Goal: Transaction & Acquisition: Purchase product/service

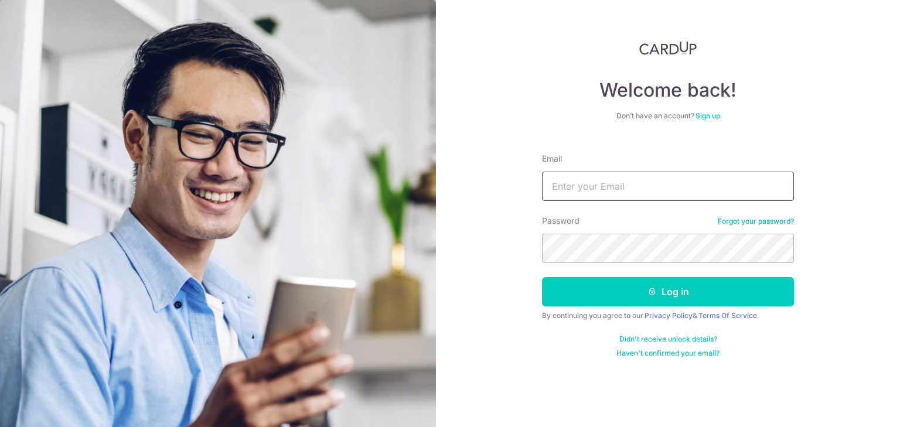
click at [578, 197] on input "Email" at bounding box center [668, 186] width 252 height 29
click at [0, 426] on nordpass-portal at bounding box center [0, 427] width 0 height 0
type input "[EMAIL_ADDRESS][DOMAIN_NAME]"
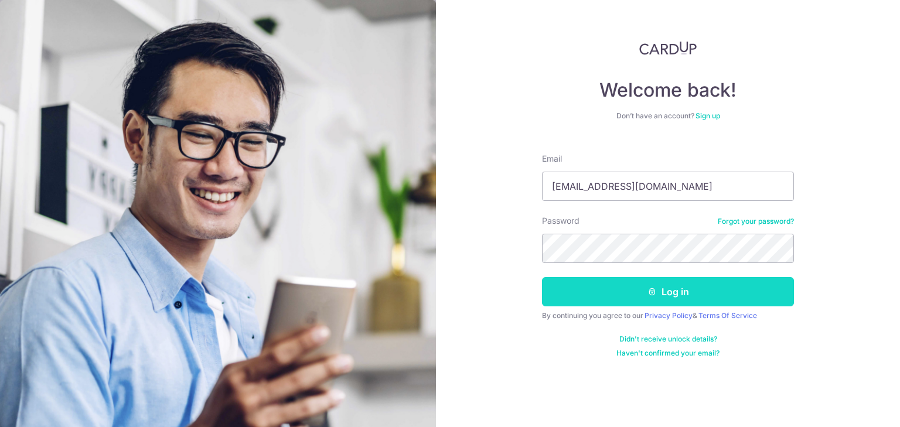
click at [649, 303] on button "Log in" at bounding box center [668, 291] width 252 height 29
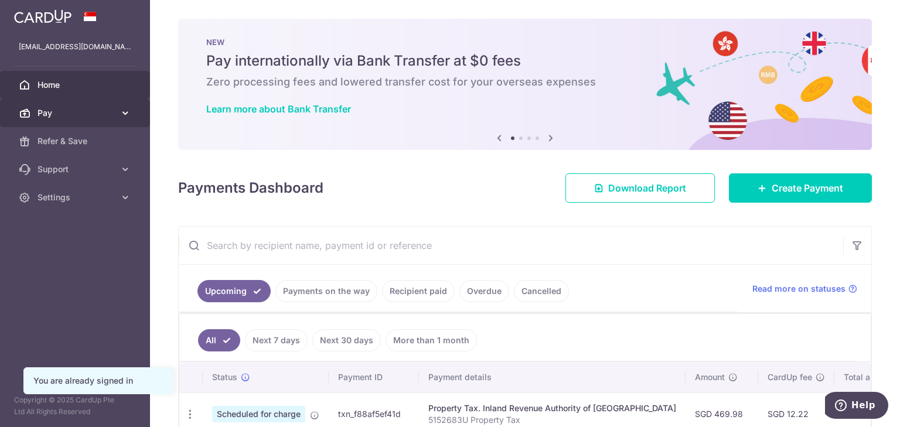
click at [67, 110] on span "Pay" at bounding box center [75, 113] width 77 height 12
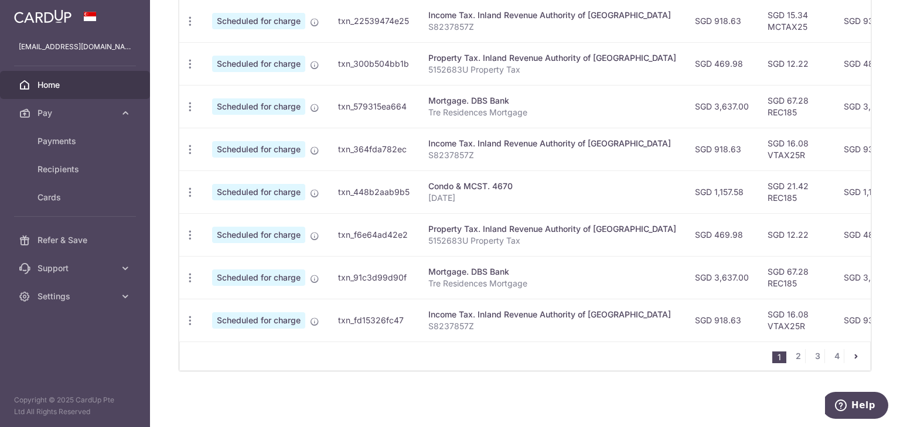
scroll to position [129, 0]
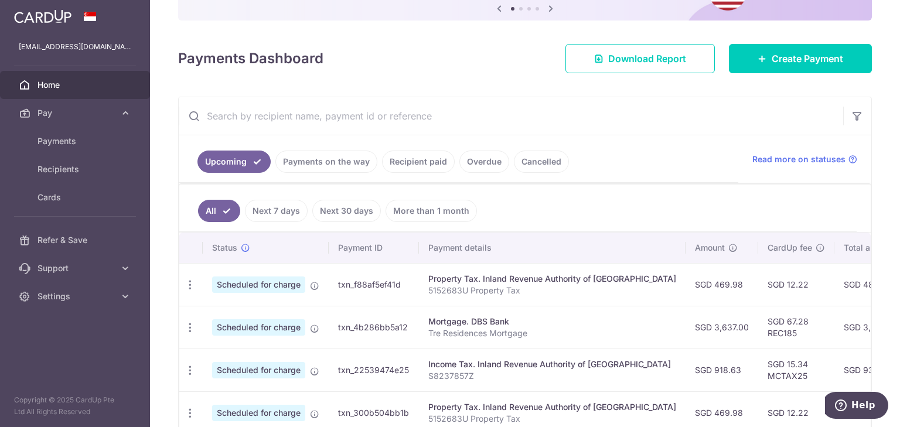
click at [428, 158] on link "Recipient paid" at bounding box center [418, 162] width 73 height 22
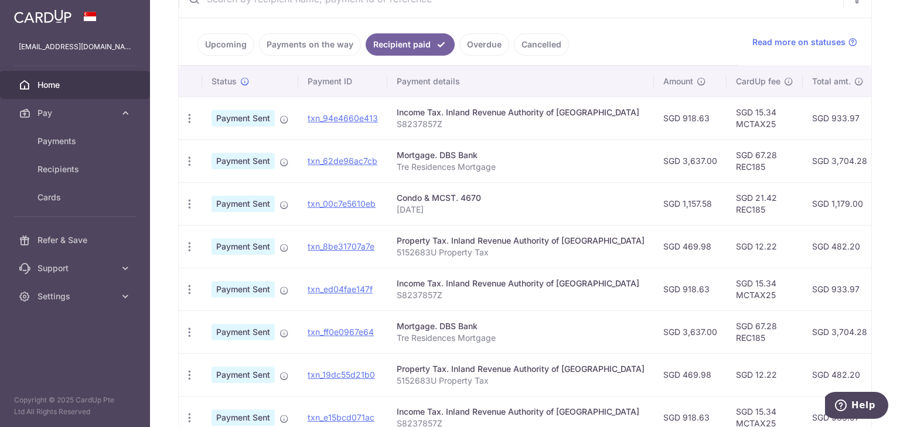
scroll to position [422, 0]
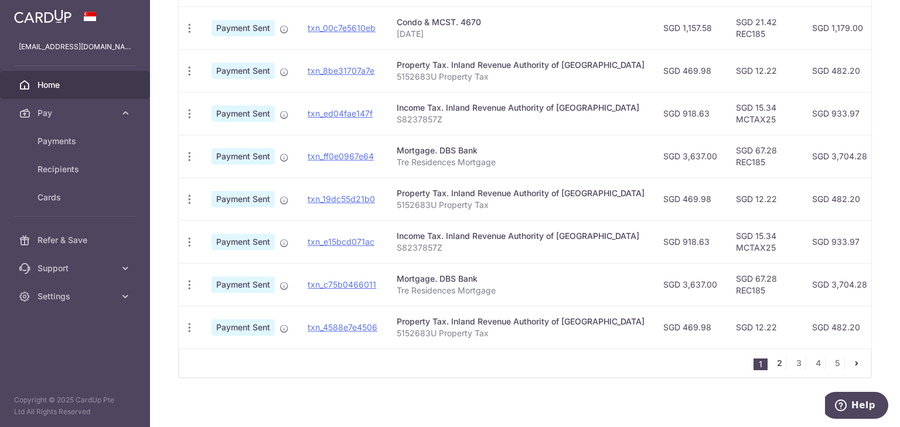
click at [773, 366] on link "2" at bounding box center [779, 363] width 14 height 14
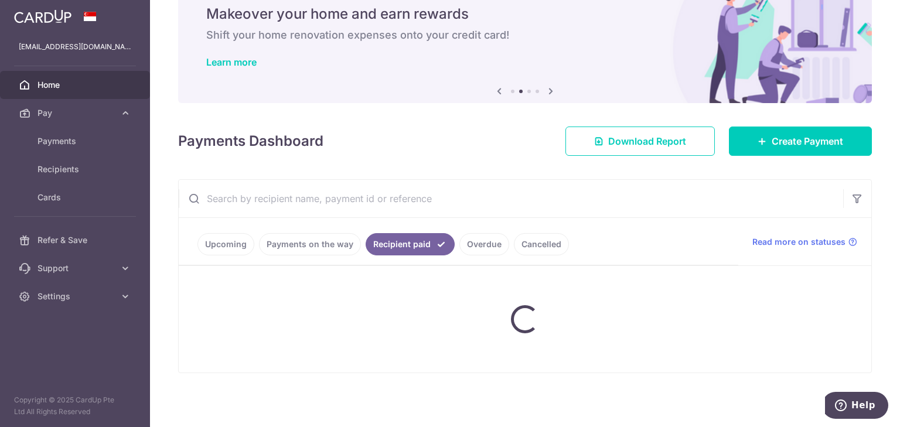
click at [393, 204] on input "text" at bounding box center [511, 198] width 664 height 37
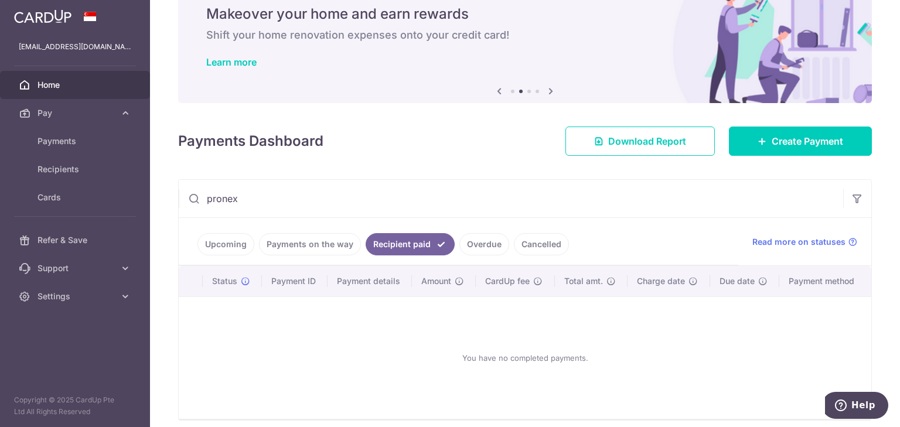
click at [221, 198] on input "pronex" at bounding box center [511, 198] width 664 height 37
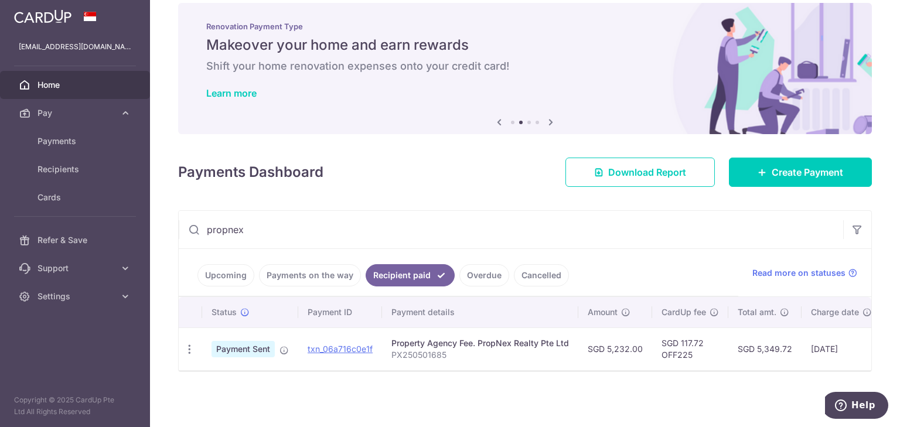
scroll to position [20, 0]
type input "propnex"
click at [472, 343] on div "Property Agency Fee. PropNex Realty Pte Ltd" at bounding box center [479, 343] width 177 height 12
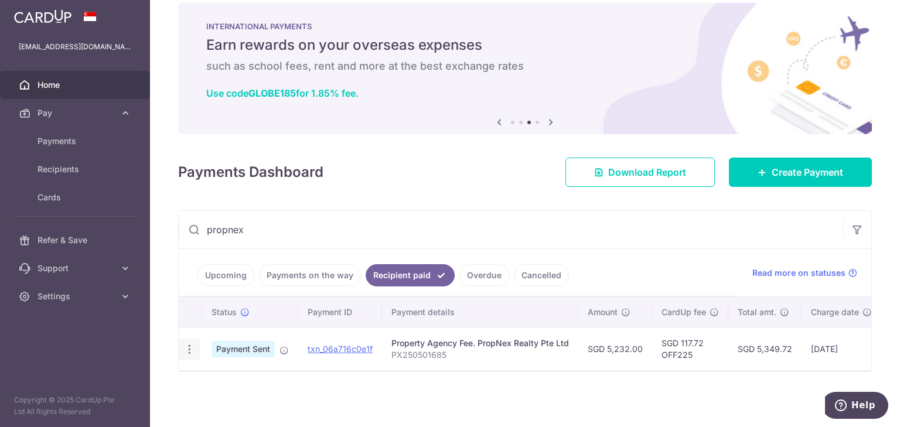
click at [183, 347] on icon "button" at bounding box center [189, 349] width 12 height 12
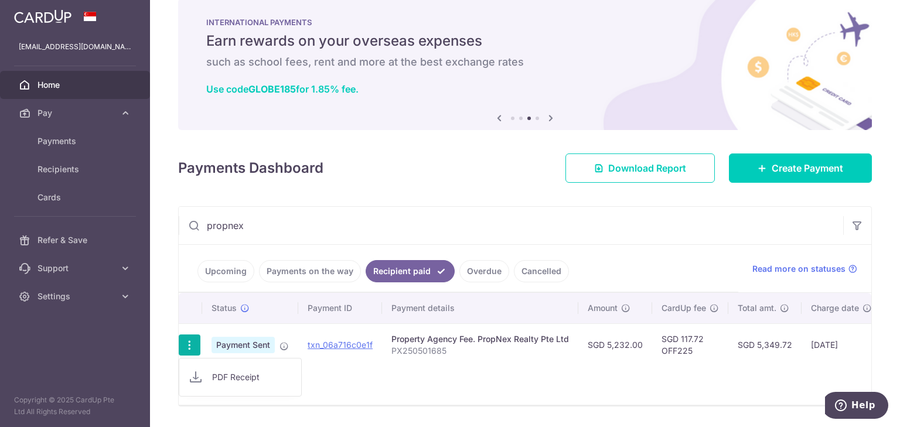
click at [445, 345] on p "PX250501685" at bounding box center [479, 351] width 177 height 12
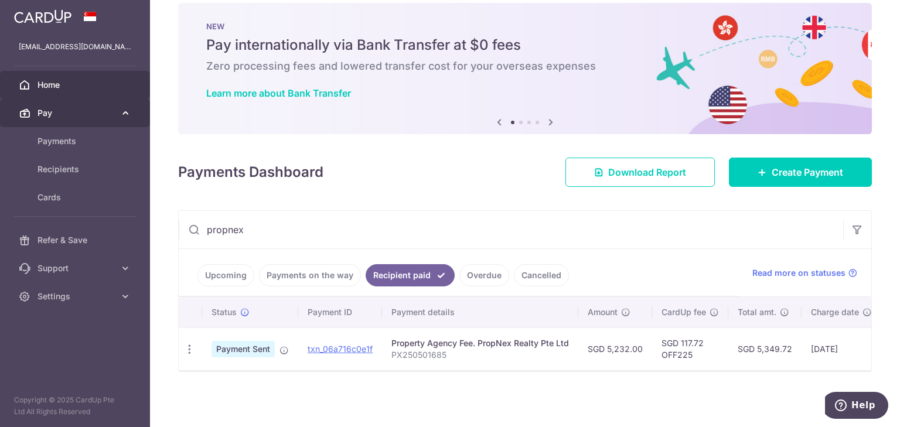
click at [61, 106] on link "Pay" at bounding box center [75, 113] width 150 height 28
click at [62, 106] on link "Pay" at bounding box center [75, 113] width 150 height 28
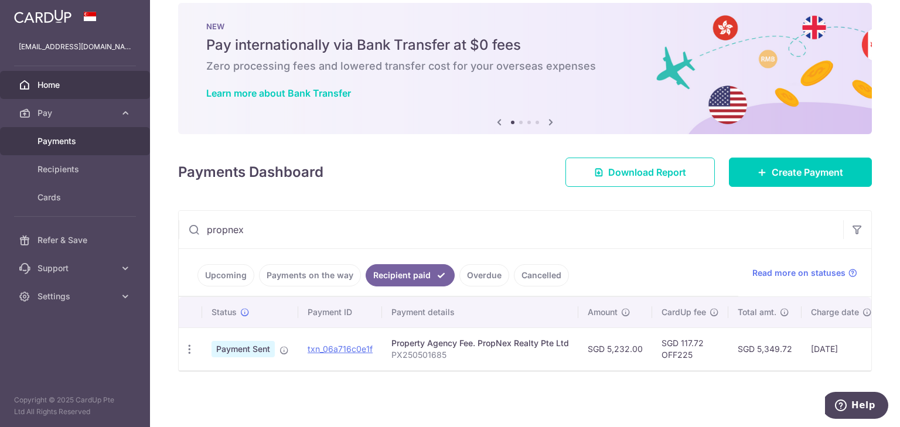
click at [64, 145] on span "Payments" at bounding box center [75, 141] width 77 height 12
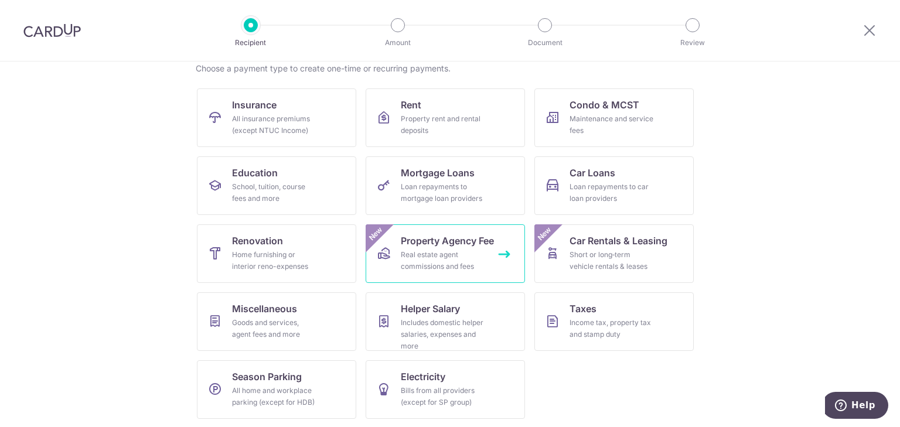
scroll to position [97, 0]
click at [454, 254] on div "Real estate agent commissions and fees" at bounding box center [443, 259] width 84 height 23
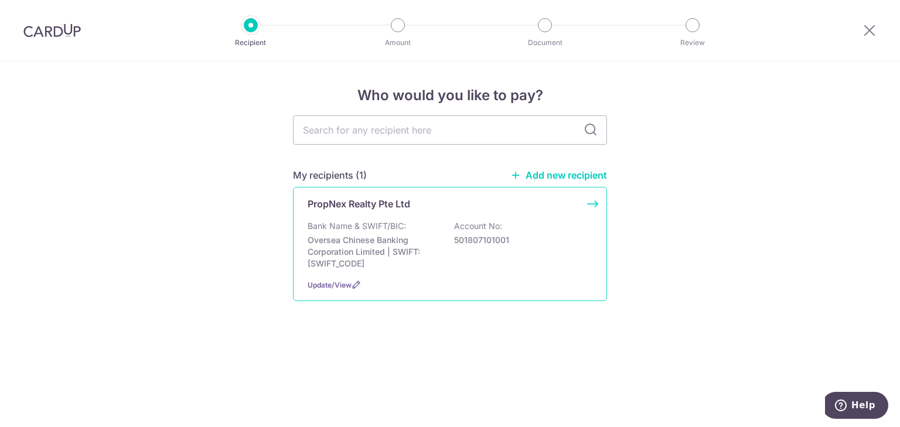
click at [370, 226] on p "Bank Name & SWIFT/BIC:" at bounding box center [357, 226] width 98 height 12
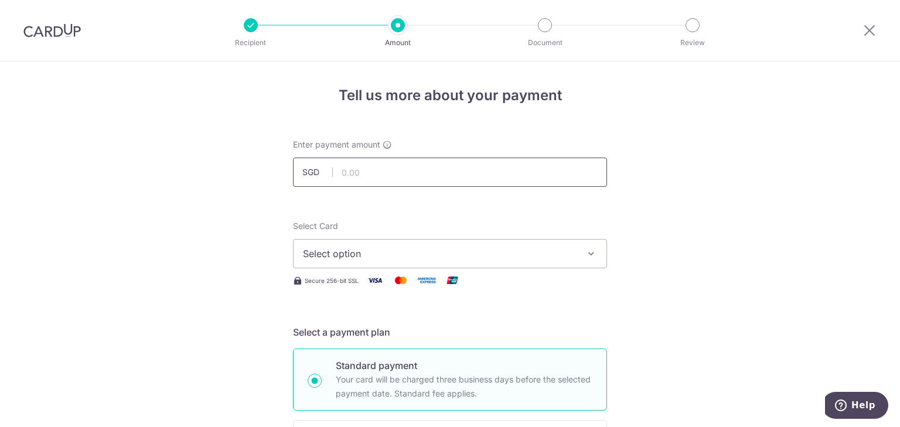
click at [364, 174] on input "text" at bounding box center [450, 172] width 314 height 29
type input "2,725.00"
click at [354, 255] on span "Select option" at bounding box center [439, 254] width 273 height 14
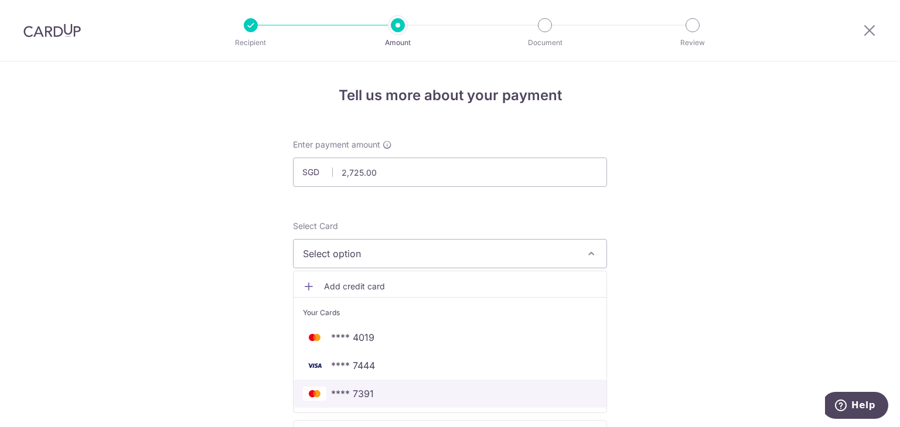
drag, startPoint x: 362, startPoint y: 402, endPoint x: 718, endPoint y: 257, distance: 383.9
click at [362, 402] on link "**** 7391" at bounding box center [449, 394] width 313 height 28
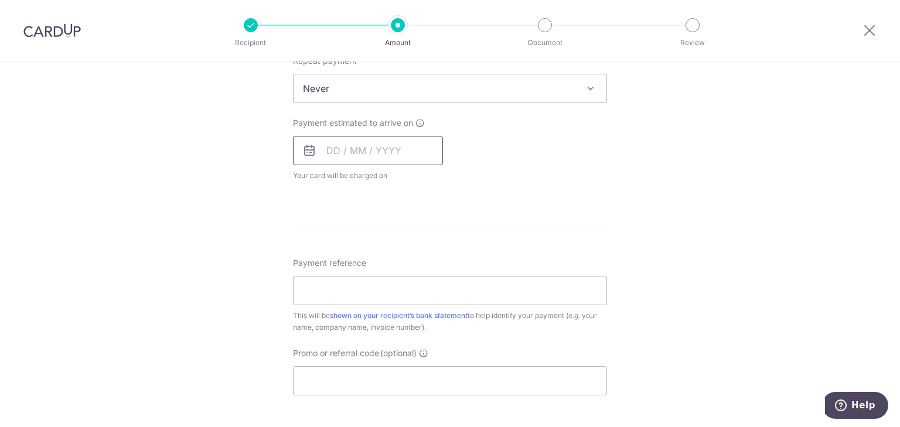
scroll to position [586, 0]
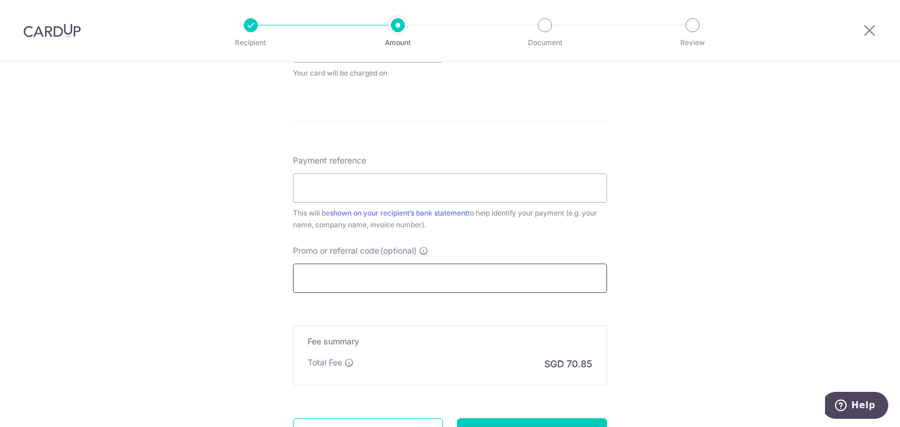
click at [330, 279] on input "Promo or referral code (optional)" at bounding box center [450, 278] width 314 height 29
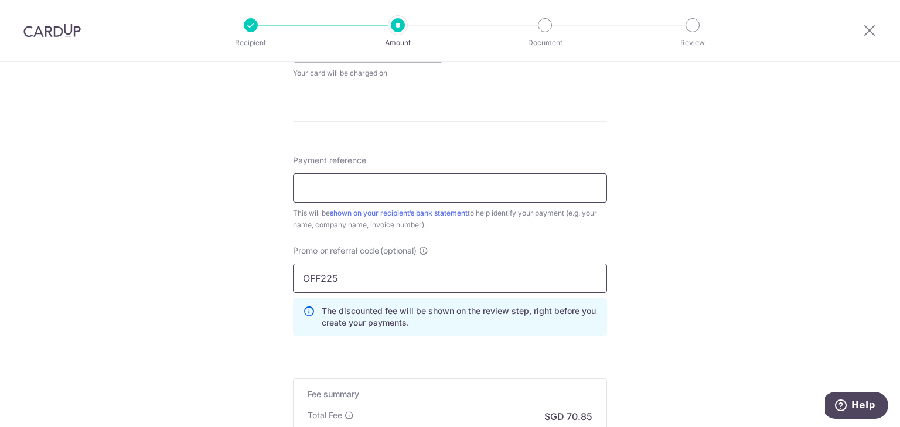
type input "OFF225"
click at [351, 181] on input "Payment reference" at bounding box center [450, 187] width 314 height 29
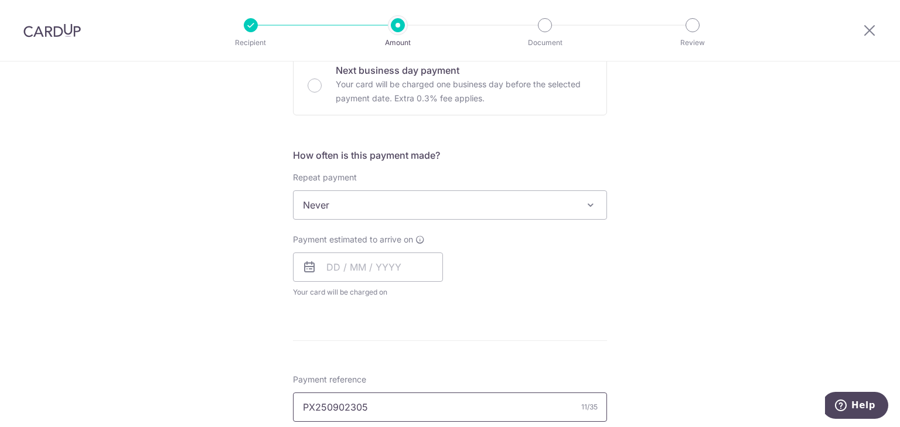
scroll to position [410, 0]
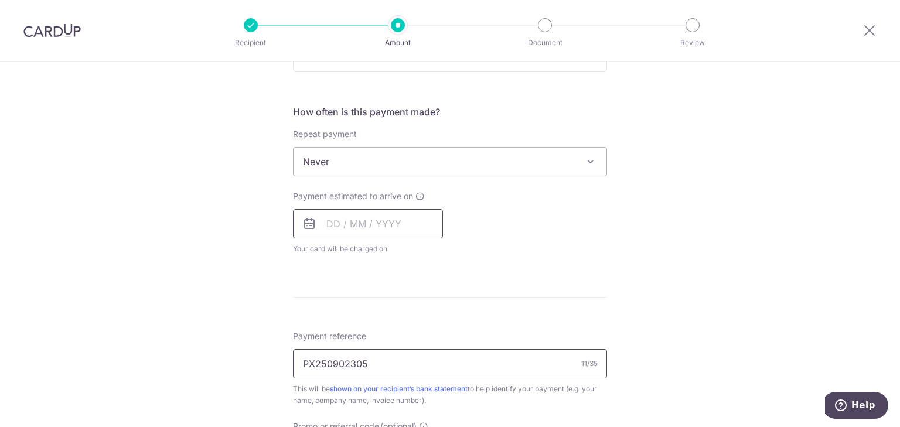
type input "PX250902305"
click at [326, 227] on input "text" at bounding box center [368, 223] width 150 height 29
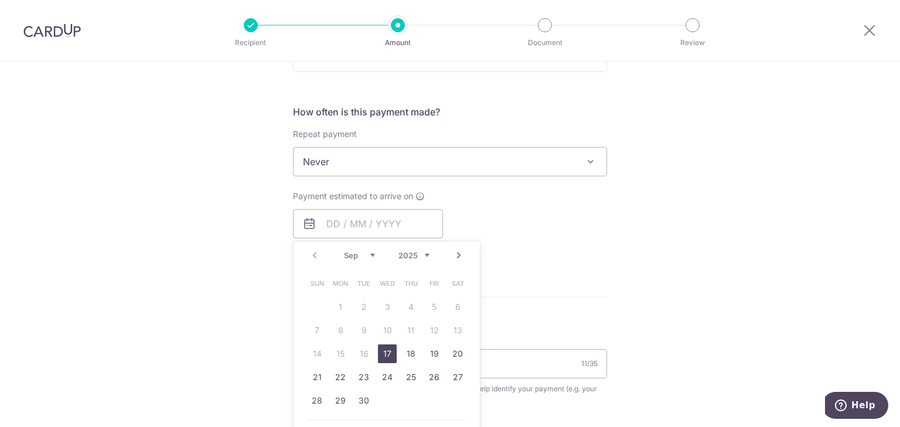
click at [382, 356] on link "17" at bounding box center [387, 353] width 19 height 19
type input "17/09/2025"
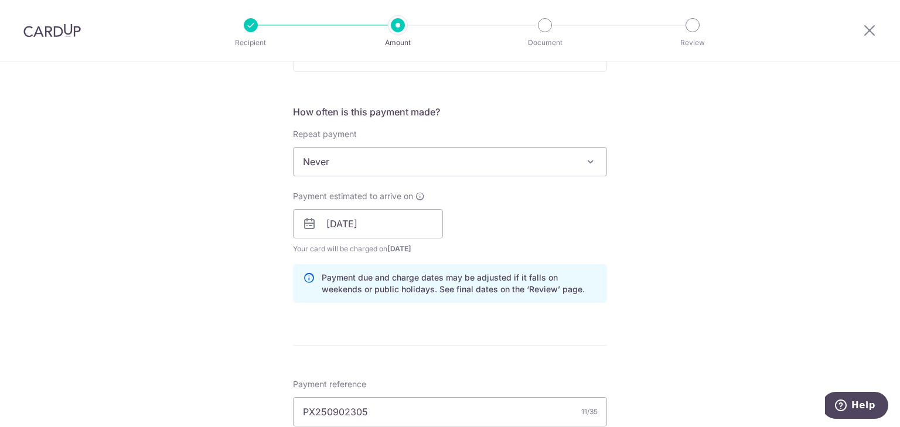
click at [528, 228] on div "Payment estimated to arrive on 17/09/2025 Prev Next Sep Oct Nov Dec 2025 2026 2…" at bounding box center [450, 222] width 328 height 64
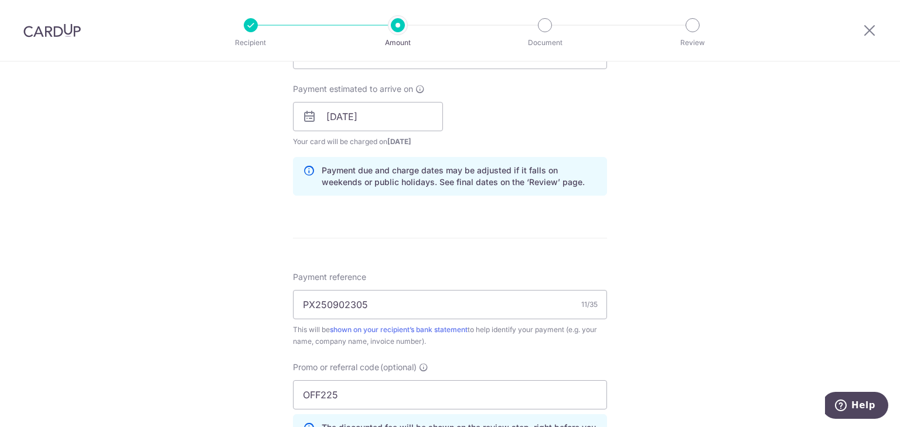
scroll to position [527, 0]
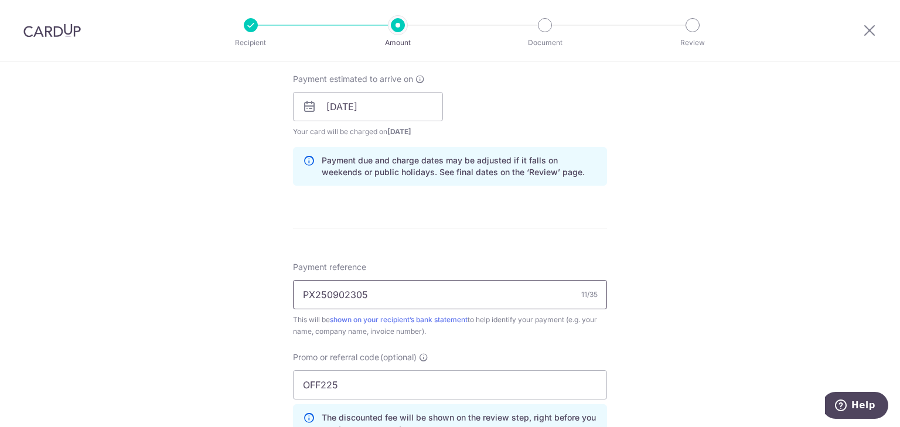
click at [392, 296] on input "PX250902305" at bounding box center [450, 294] width 314 height 29
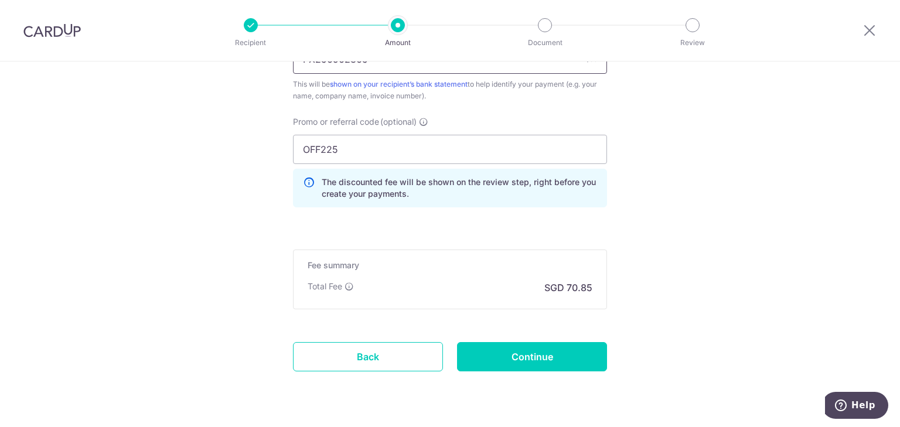
scroll to position [793, 0]
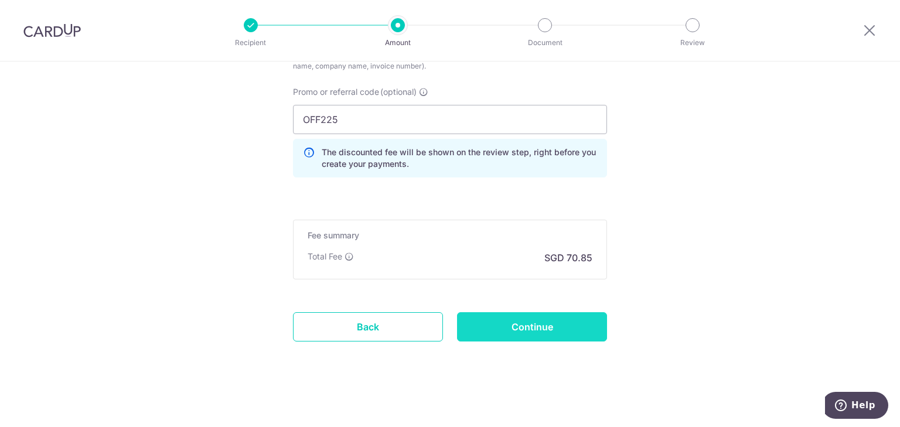
click at [548, 334] on input "Continue" at bounding box center [532, 326] width 150 height 29
type input "Create Schedule"
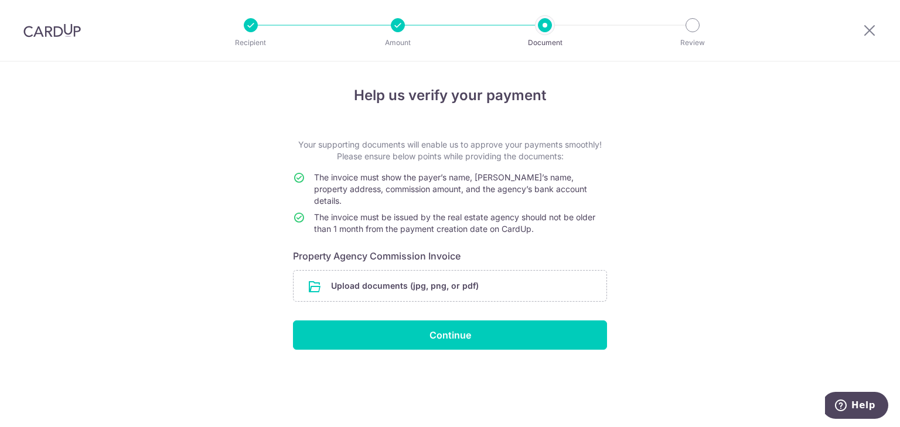
click at [189, 231] on div "Help us verify your payment Your supporting documents will enable us to approve…" at bounding box center [450, 245] width 900 height 366
click at [865, 28] on icon at bounding box center [869, 30] width 14 height 15
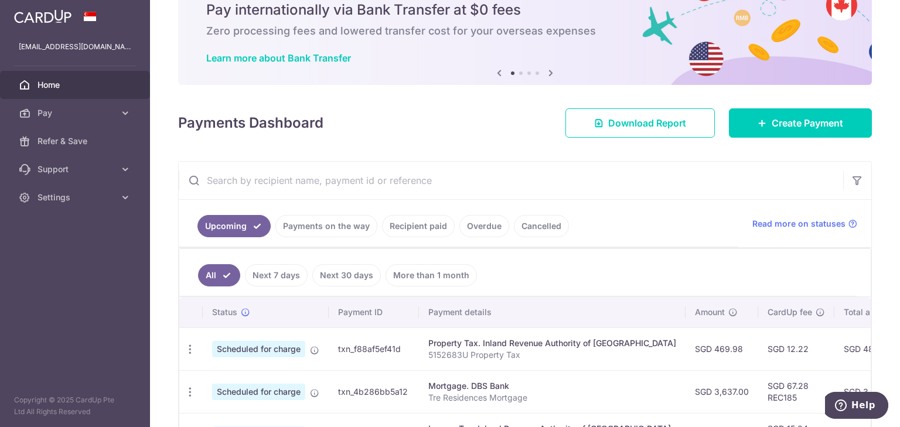
scroll to position [59, 0]
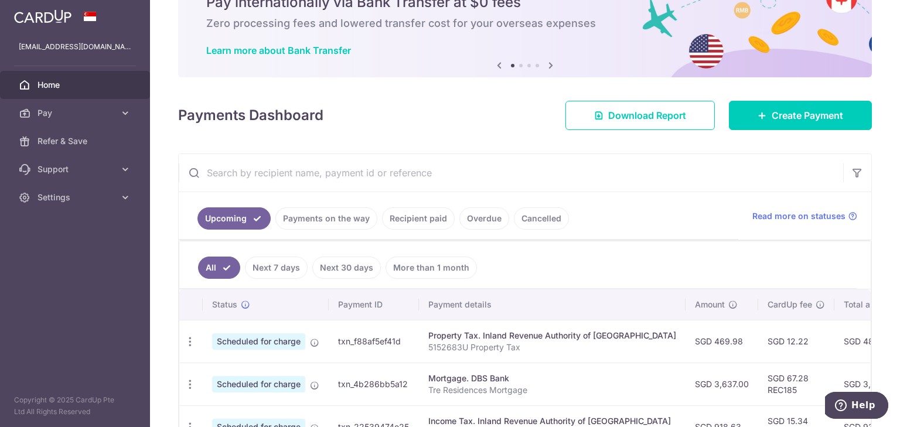
click at [347, 169] on input "text" at bounding box center [511, 172] width 664 height 37
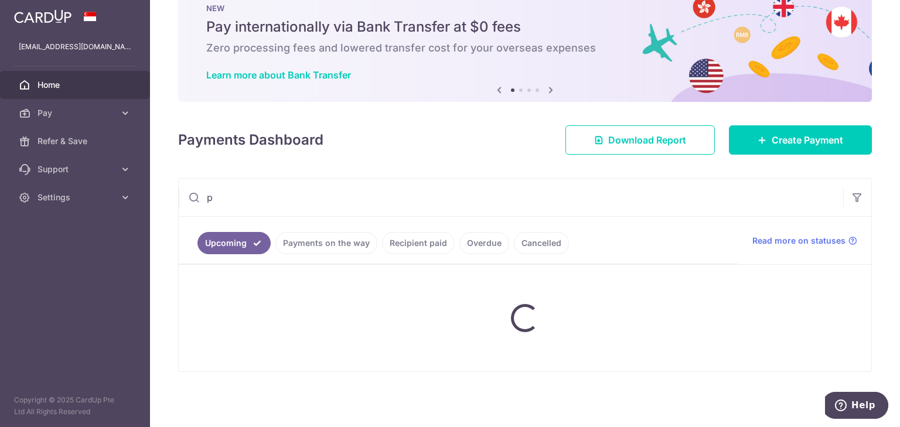
scroll to position [33, 0]
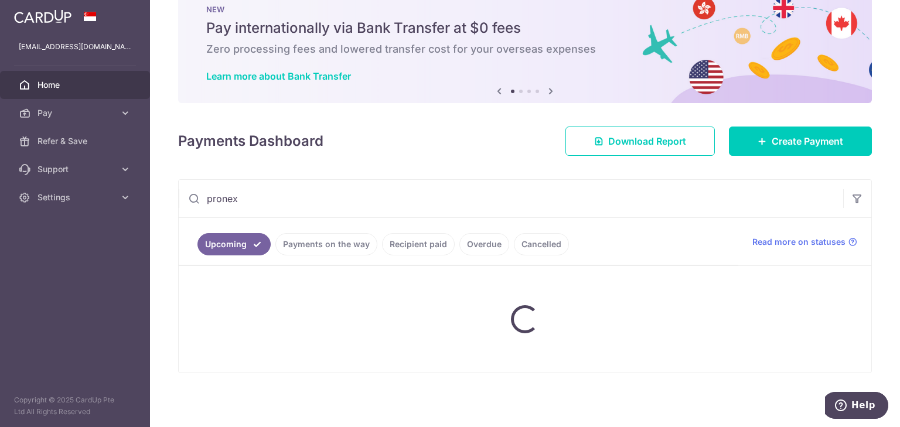
click at [404, 246] on link "Recipient paid" at bounding box center [418, 244] width 73 height 22
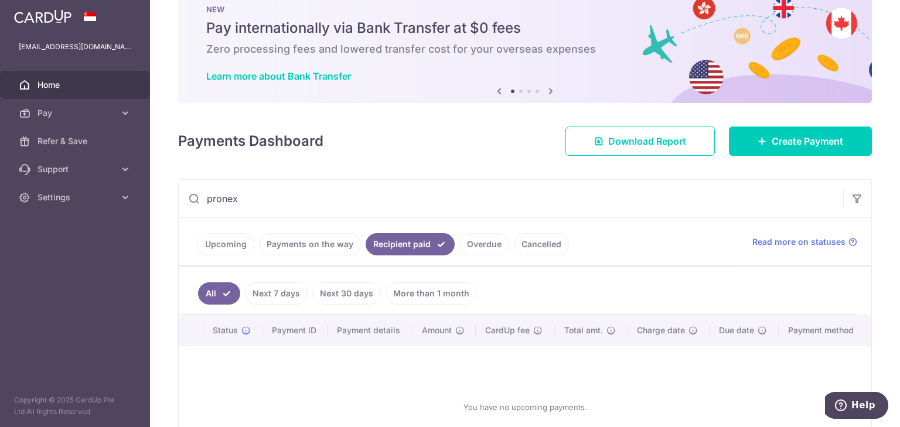
click at [224, 197] on input "pronex" at bounding box center [511, 198] width 664 height 37
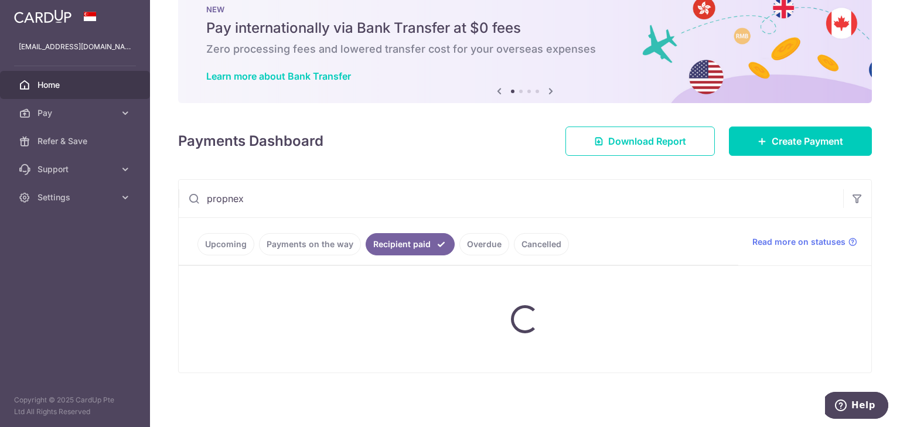
scroll to position [6, 0]
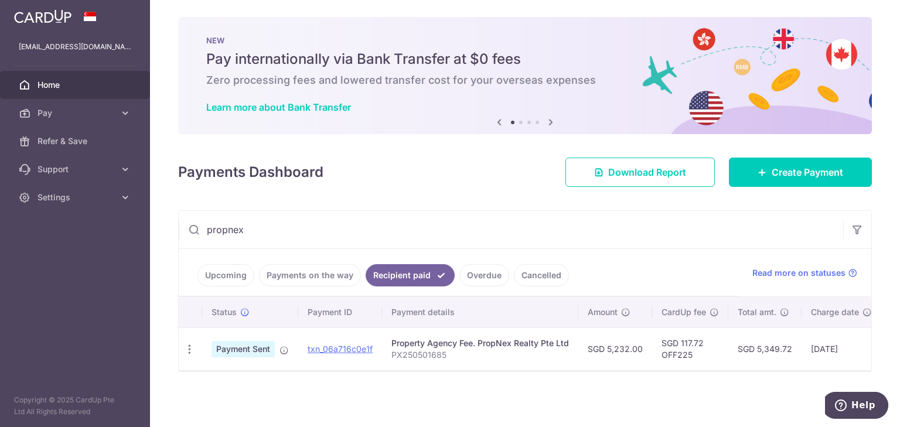
type input "propnex"
click at [597, 344] on td "SGD 5,232.00" at bounding box center [615, 348] width 74 height 43
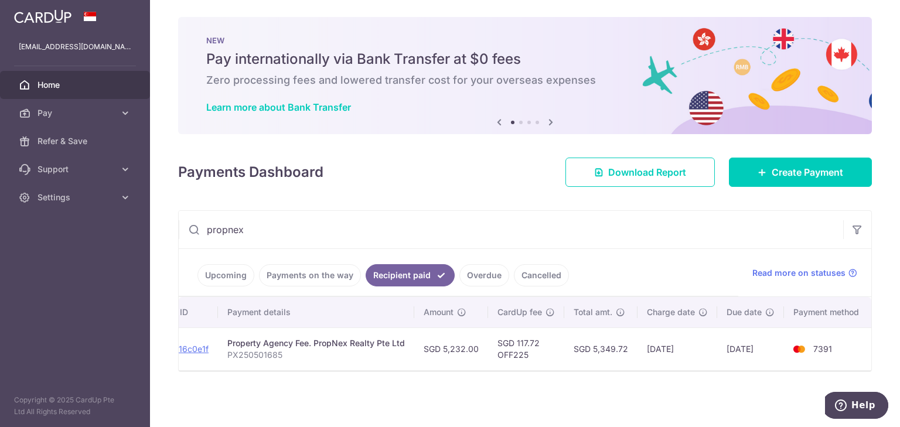
scroll to position [0, 0]
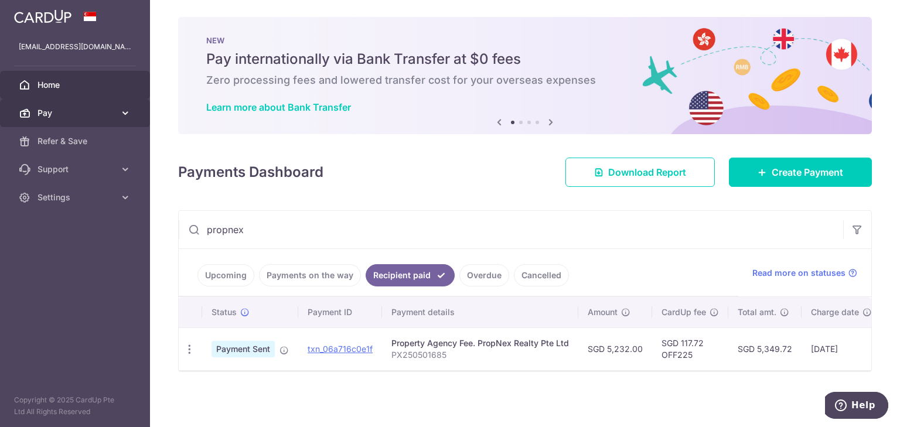
click at [44, 110] on span "Pay" at bounding box center [75, 113] width 77 height 12
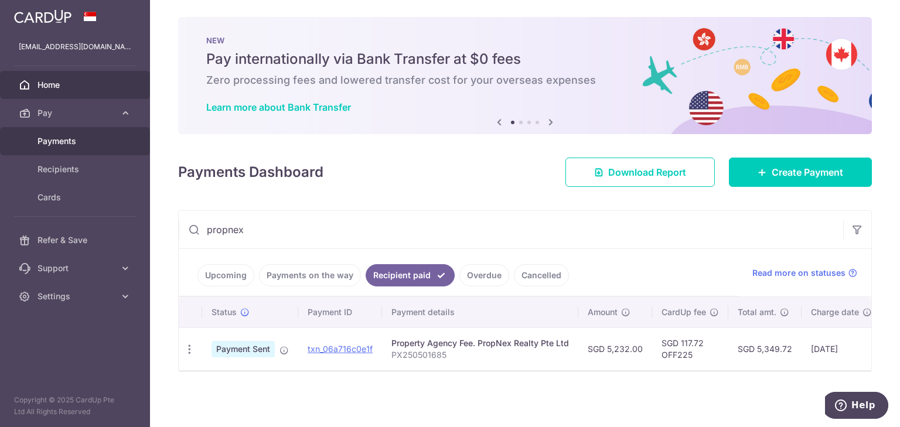
click at [52, 139] on span "Payments" at bounding box center [75, 141] width 77 height 12
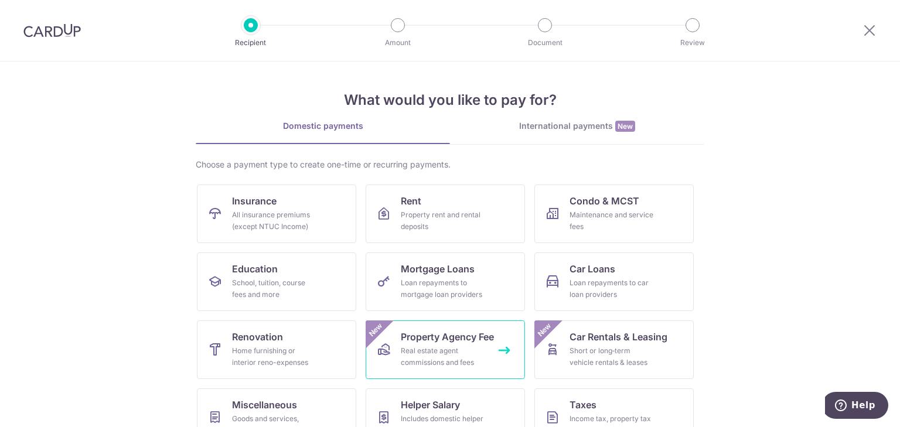
click at [428, 358] on div "Real estate agent commissions and fees" at bounding box center [443, 356] width 84 height 23
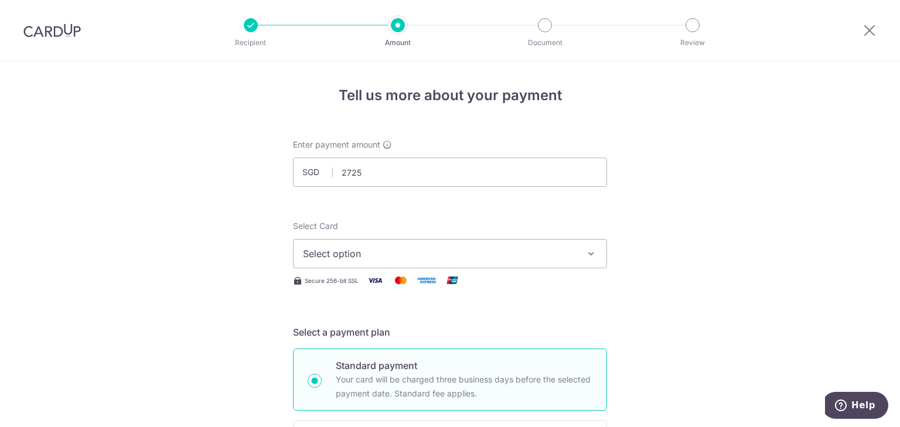
type input "2,725.00"
click at [402, 245] on button "Select option" at bounding box center [450, 253] width 314 height 29
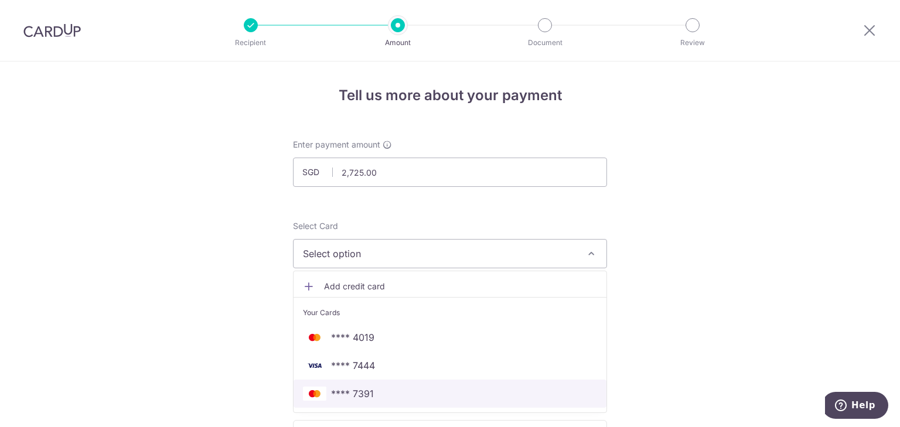
click at [361, 390] on span "**** 7391" at bounding box center [352, 394] width 43 height 14
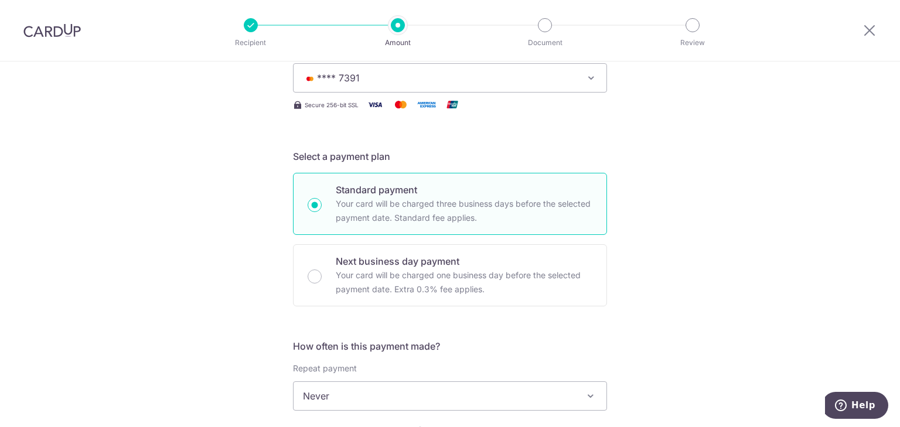
scroll to position [293, 0]
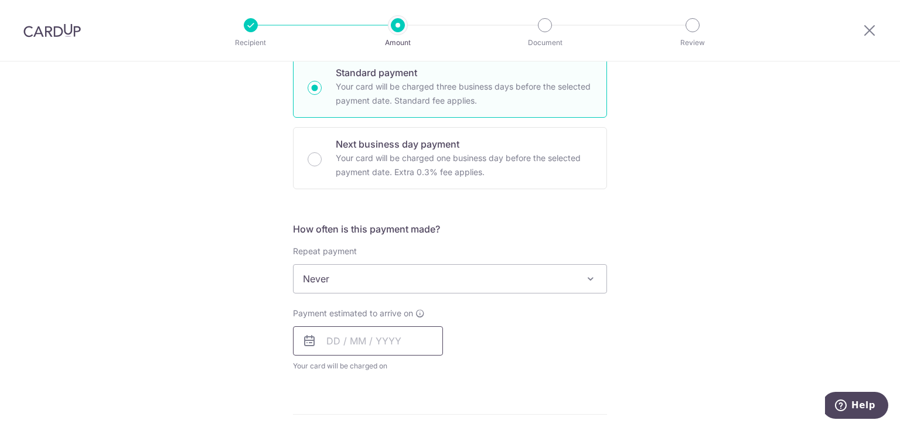
click at [329, 340] on input "text" at bounding box center [368, 340] width 150 height 29
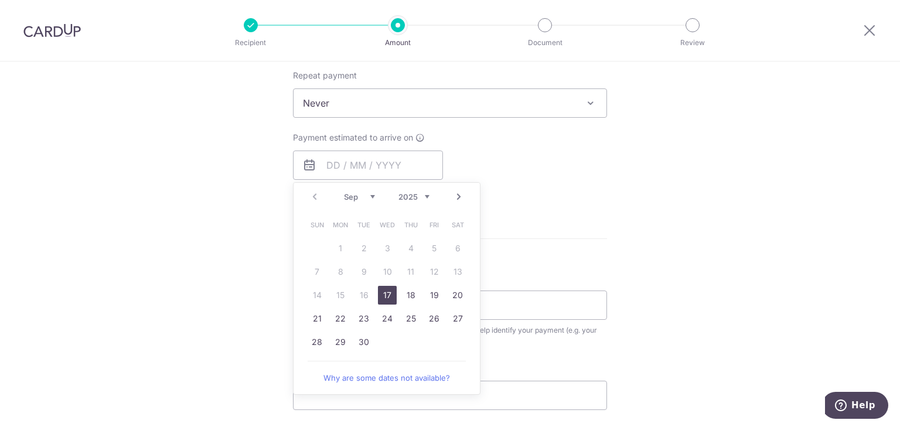
click at [387, 292] on link "17" at bounding box center [387, 295] width 19 height 19
type input "[DATE]"
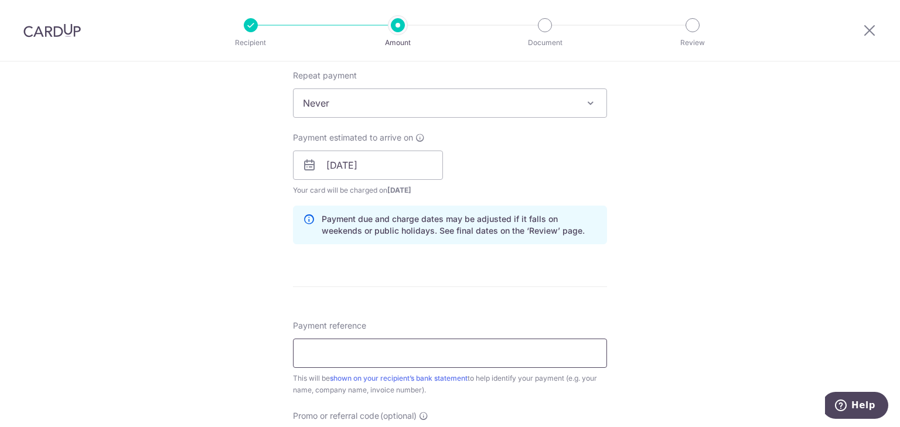
click at [322, 358] on input "Payment reference" at bounding box center [450, 353] width 314 height 29
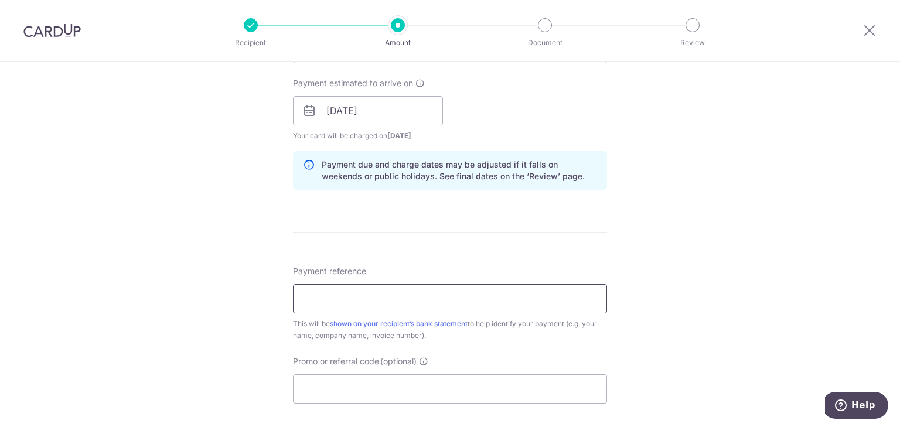
scroll to position [527, 0]
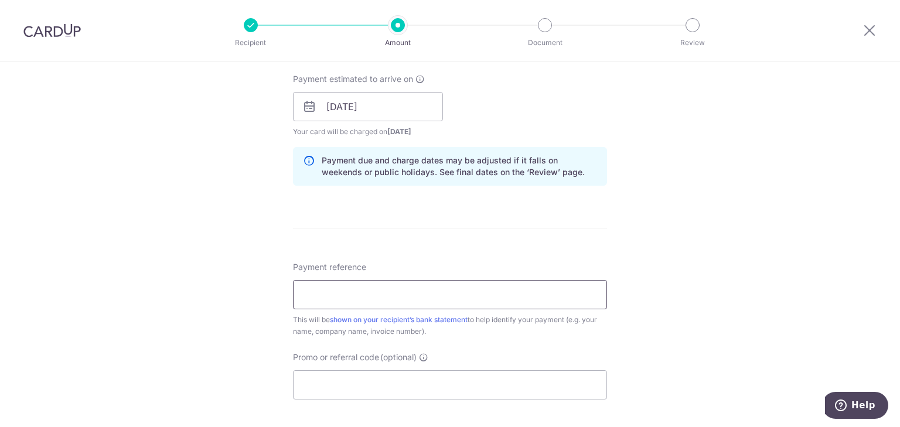
paste input "PX250902305"
type input "PX250902305"
click at [413, 384] on input "Promo or referral code (optional)" at bounding box center [450, 384] width 314 height 29
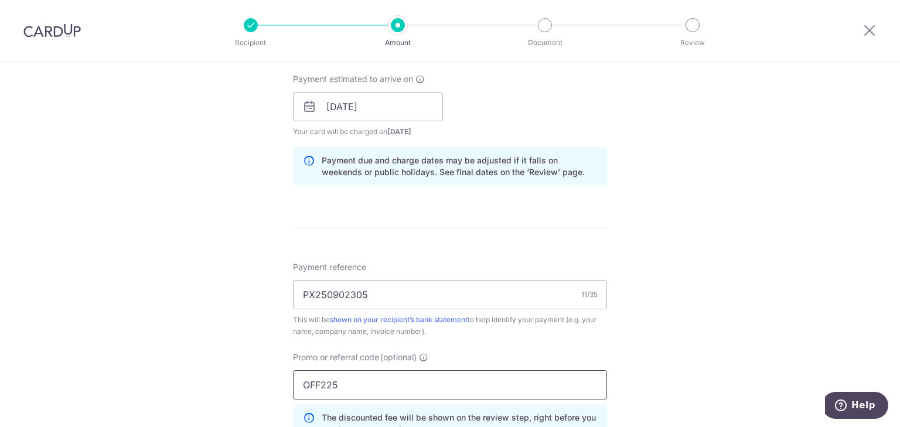
type input "OFF225"
click at [727, 286] on div "Tell us more about your payment Enter payment amount SGD 2,725.00 2725.00 Selec…" at bounding box center [450, 114] width 900 height 1160
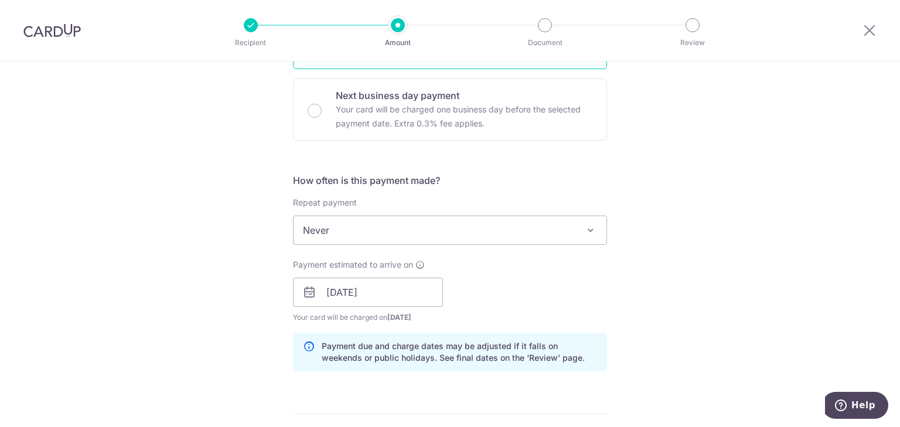
scroll to position [469, 0]
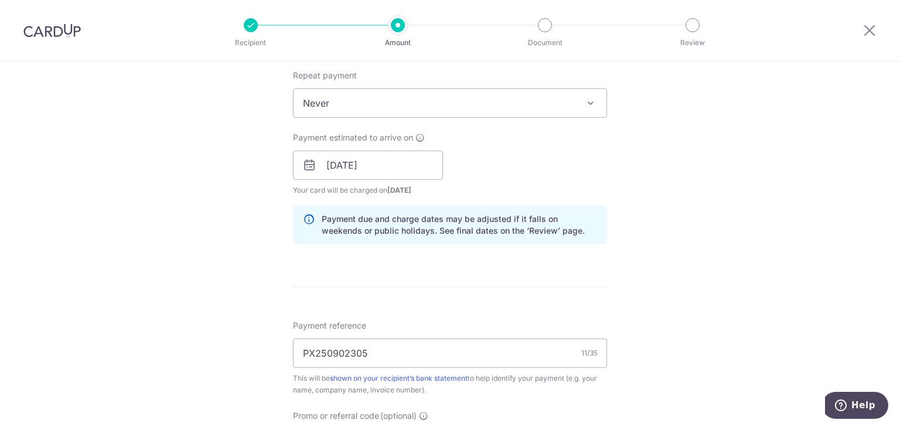
click at [666, 283] on div "Tell us more about your payment Enter payment amount SGD 2,725.00 2725.00 Selec…" at bounding box center [450, 173] width 900 height 1160
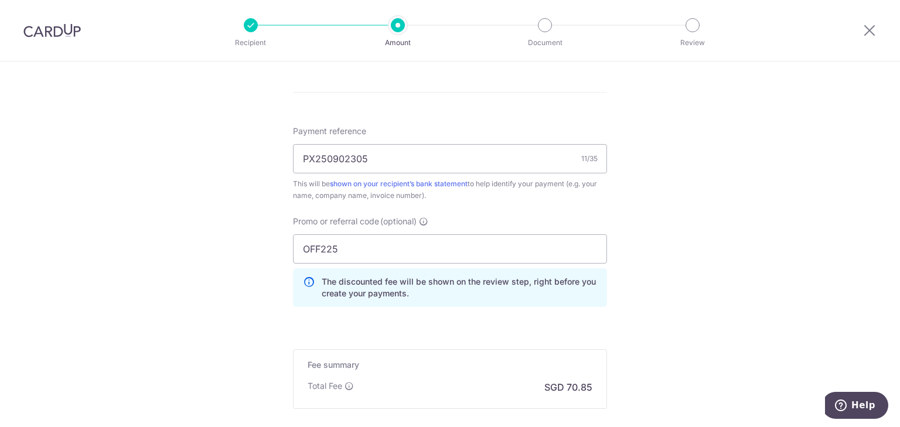
scroll to position [761, 0]
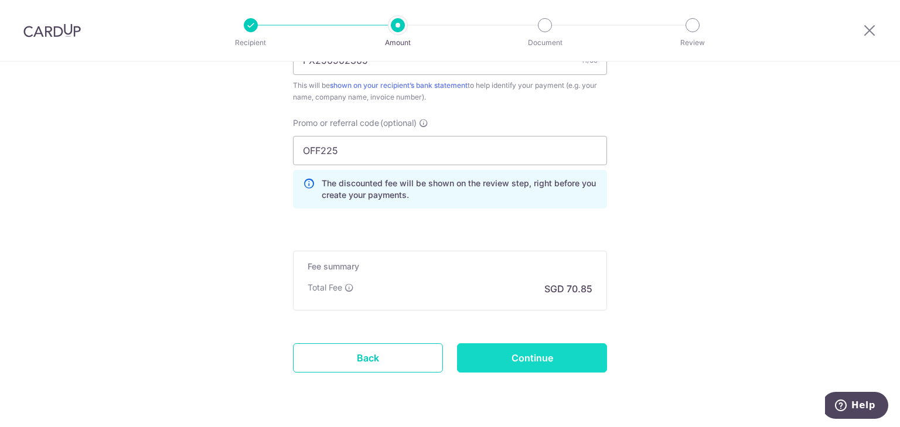
click at [548, 361] on input "Continue" at bounding box center [532, 357] width 150 height 29
type input "Create Schedule"
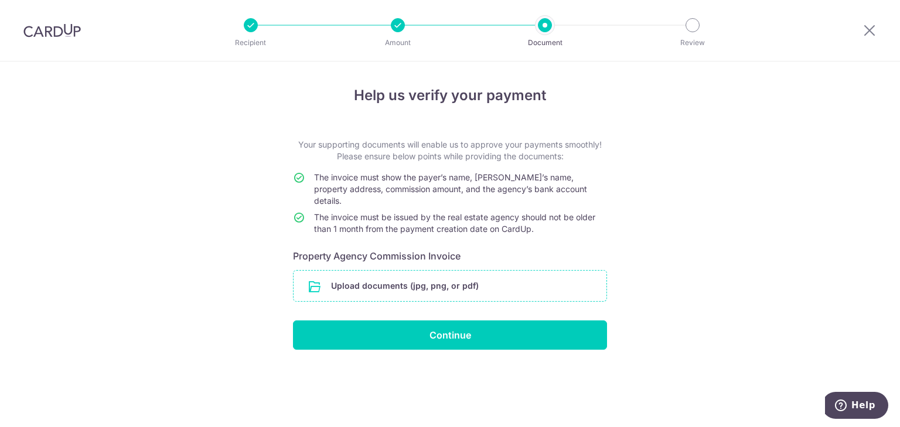
click at [399, 283] on input "file" at bounding box center [449, 286] width 313 height 30
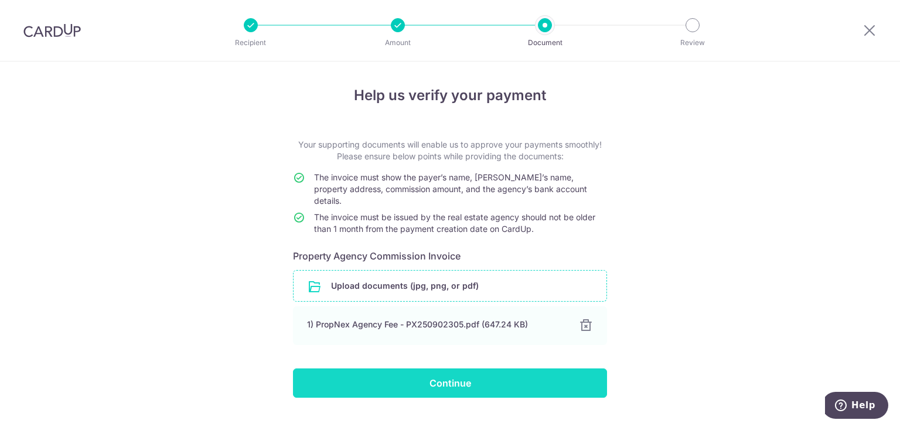
click at [419, 374] on input "Continue" at bounding box center [450, 382] width 314 height 29
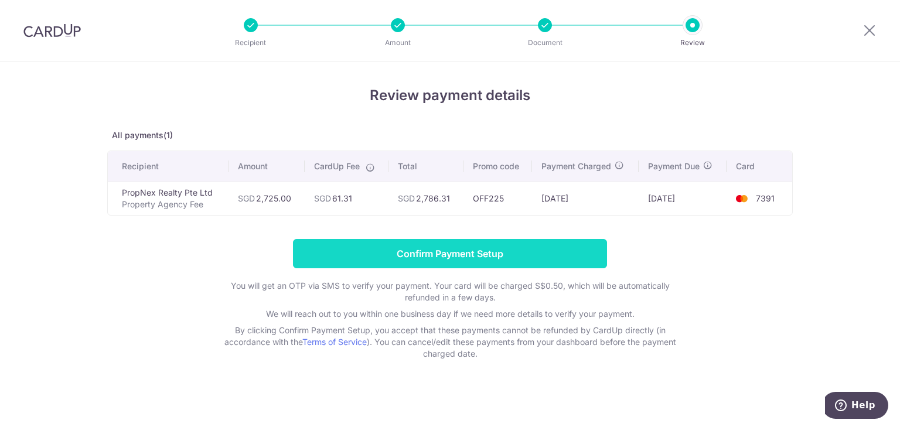
click at [460, 256] on input "Confirm Payment Setup" at bounding box center [450, 253] width 314 height 29
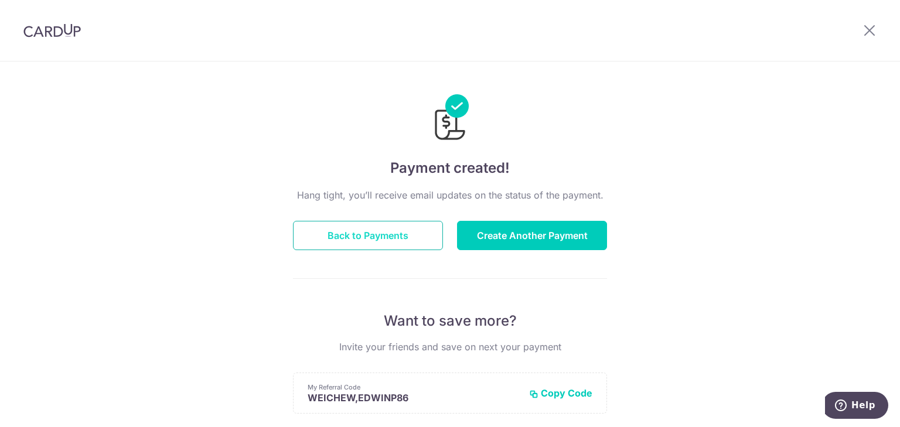
click at [363, 228] on button "Back to Payments" at bounding box center [368, 235] width 150 height 29
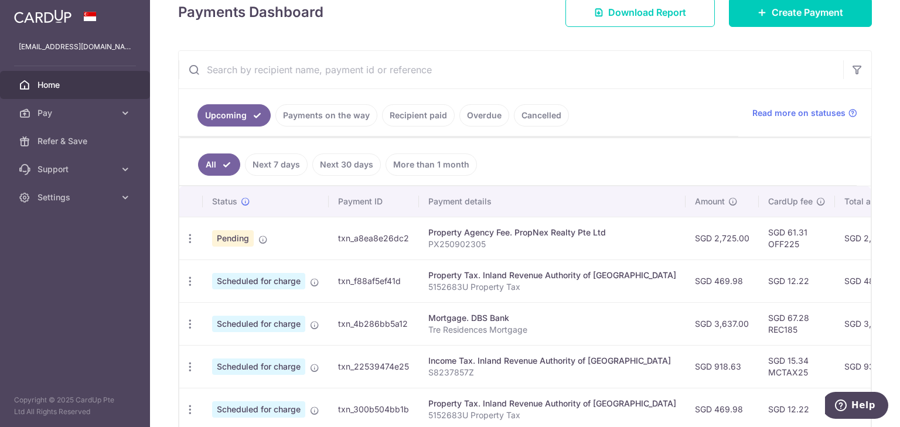
scroll to position [234, 0]
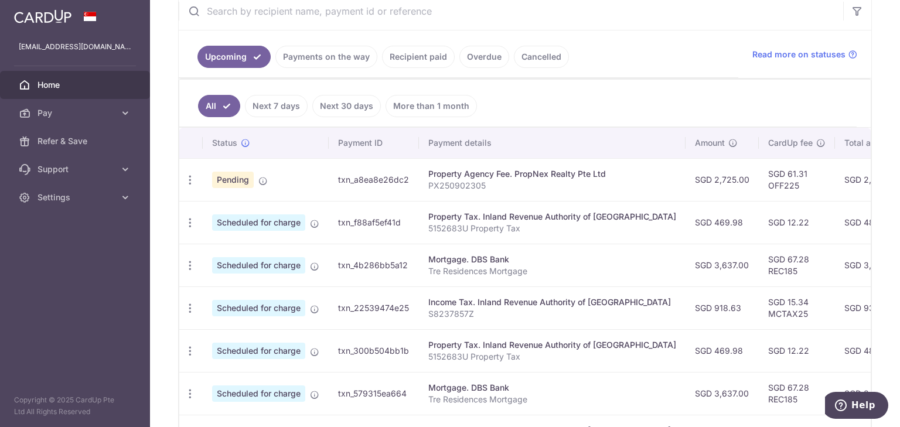
click at [316, 60] on link "Payments on the way" at bounding box center [326, 57] width 102 height 22
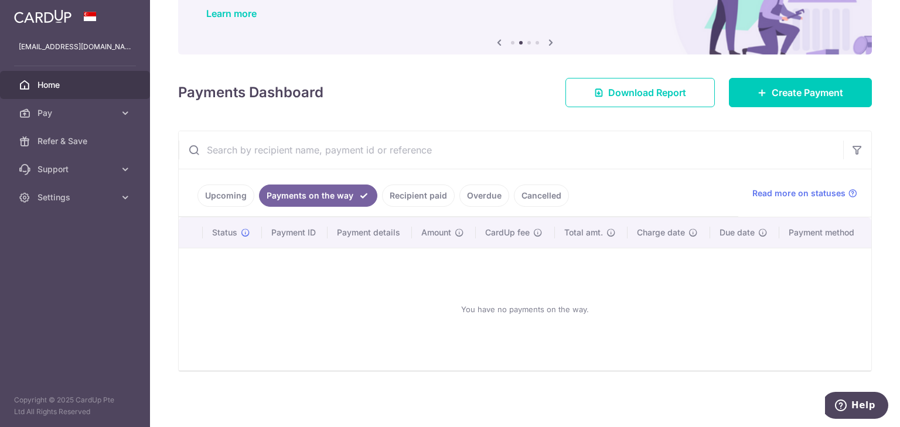
scroll to position [94, 0]
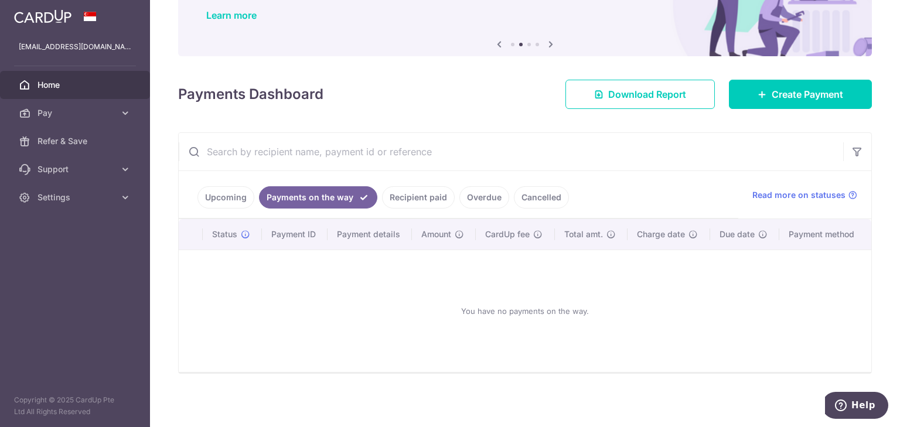
click at [402, 198] on link "Recipient paid" at bounding box center [418, 197] width 73 height 22
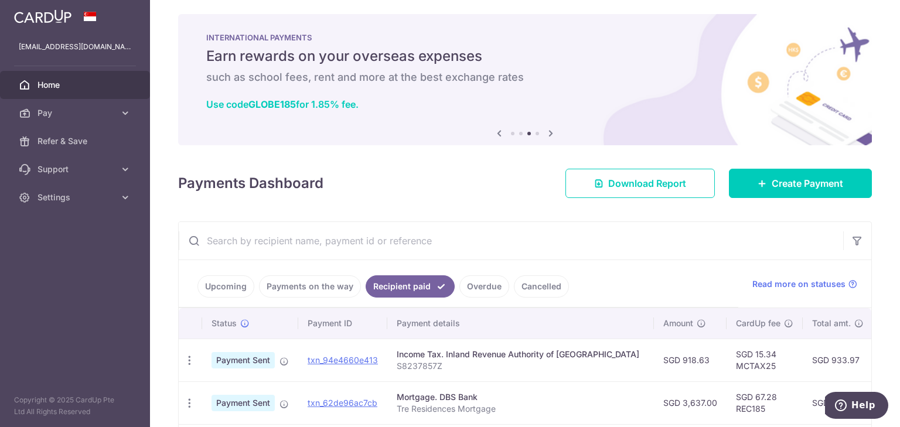
scroll to position [0, 0]
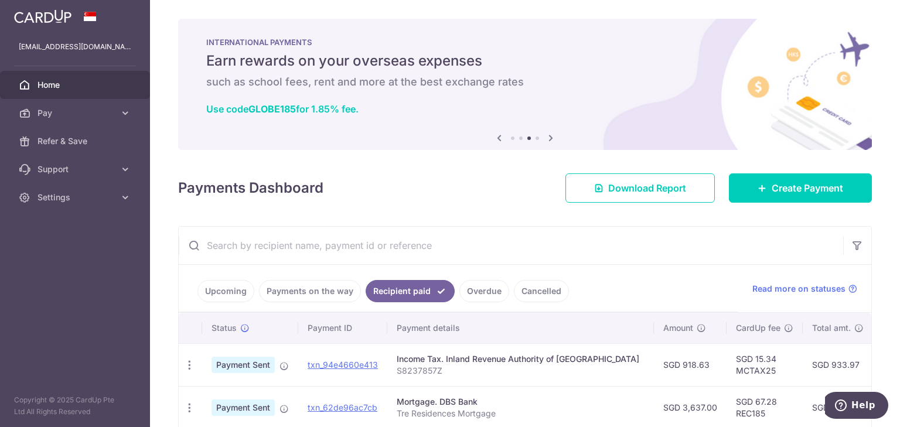
click at [234, 294] on link "Upcoming" at bounding box center [225, 291] width 57 height 22
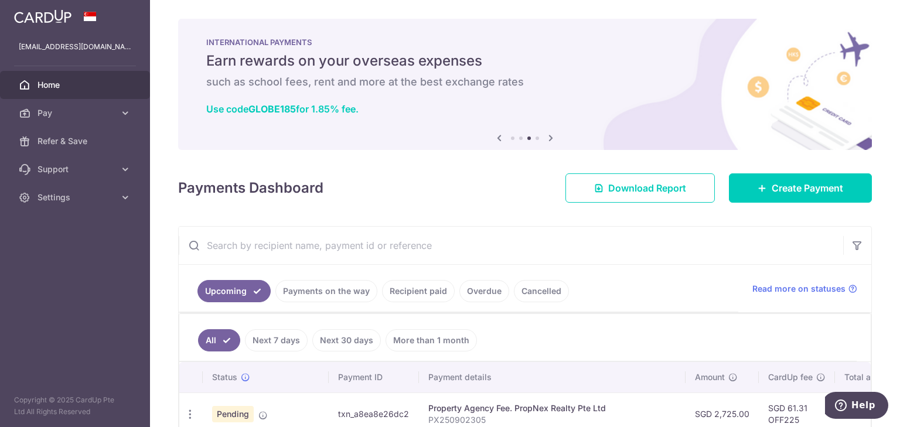
scroll to position [117, 0]
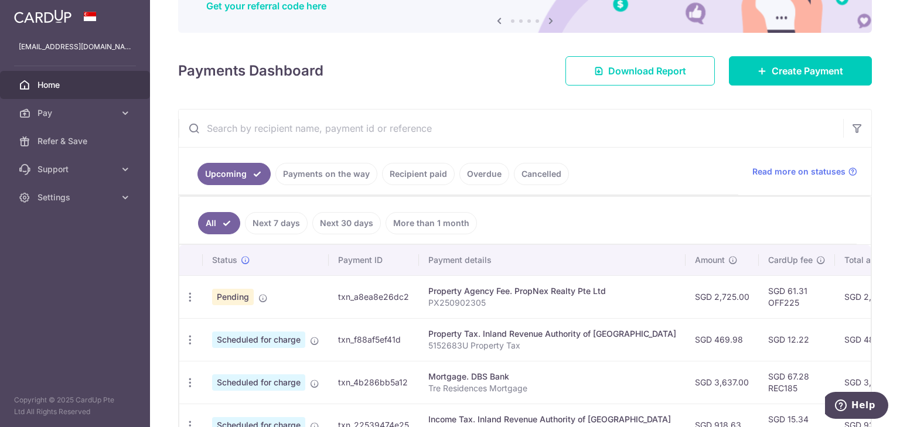
click at [49, 86] on span "Home" at bounding box center [75, 85] width 77 height 12
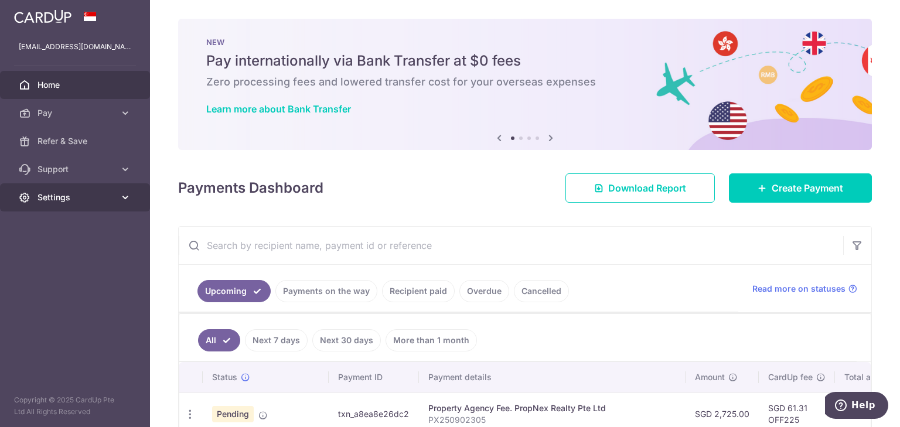
click at [52, 200] on span "Settings" at bounding box center [75, 198] width 77 height 12
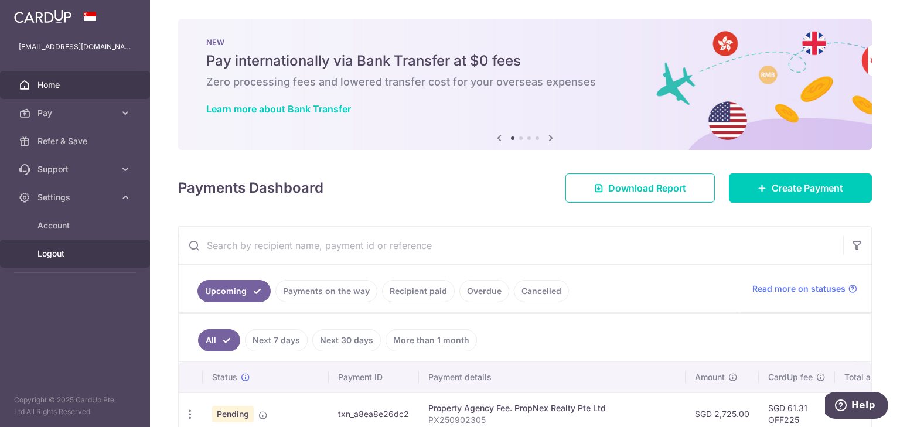
click at [54, 253] on span "Logout" at bounding box center [75, 254] width 77 height 12
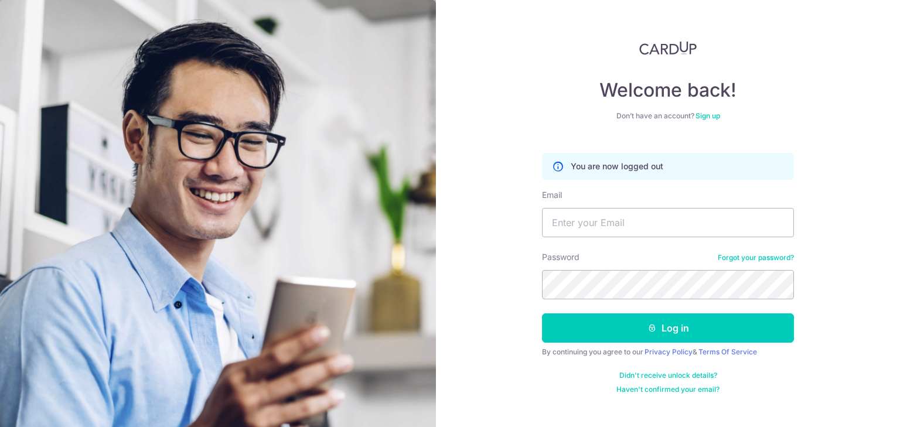
click at [0, 426] on nordpass-portal at bounding box center [0, 427] width 0 height 0
